Goal: Task Accomplishment & Management: Manage account settings

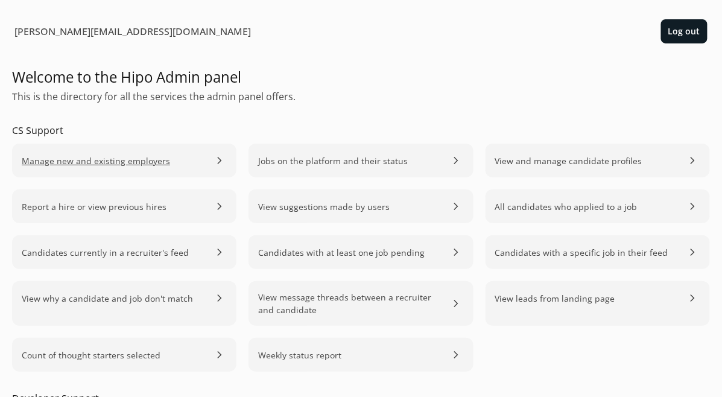
click at [144, 164] on span "Manage new and existing employers" at bounding box center [96, 160] width 148 height 13
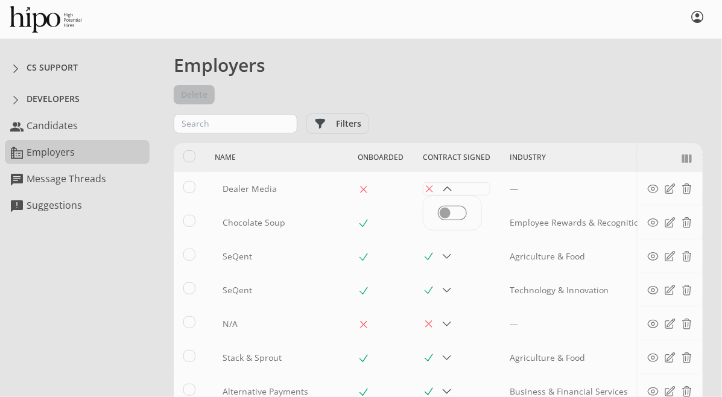
click at [441, 185] on span at bounding box center [447, 189] width 12 height 12
click at [438, 209] on input "checkbox" at bounding box center [452, 213] width 29 height 14
checkbox input "true"
select select "15"
